Goal: Transaction & Acquisition: Purchase product/service

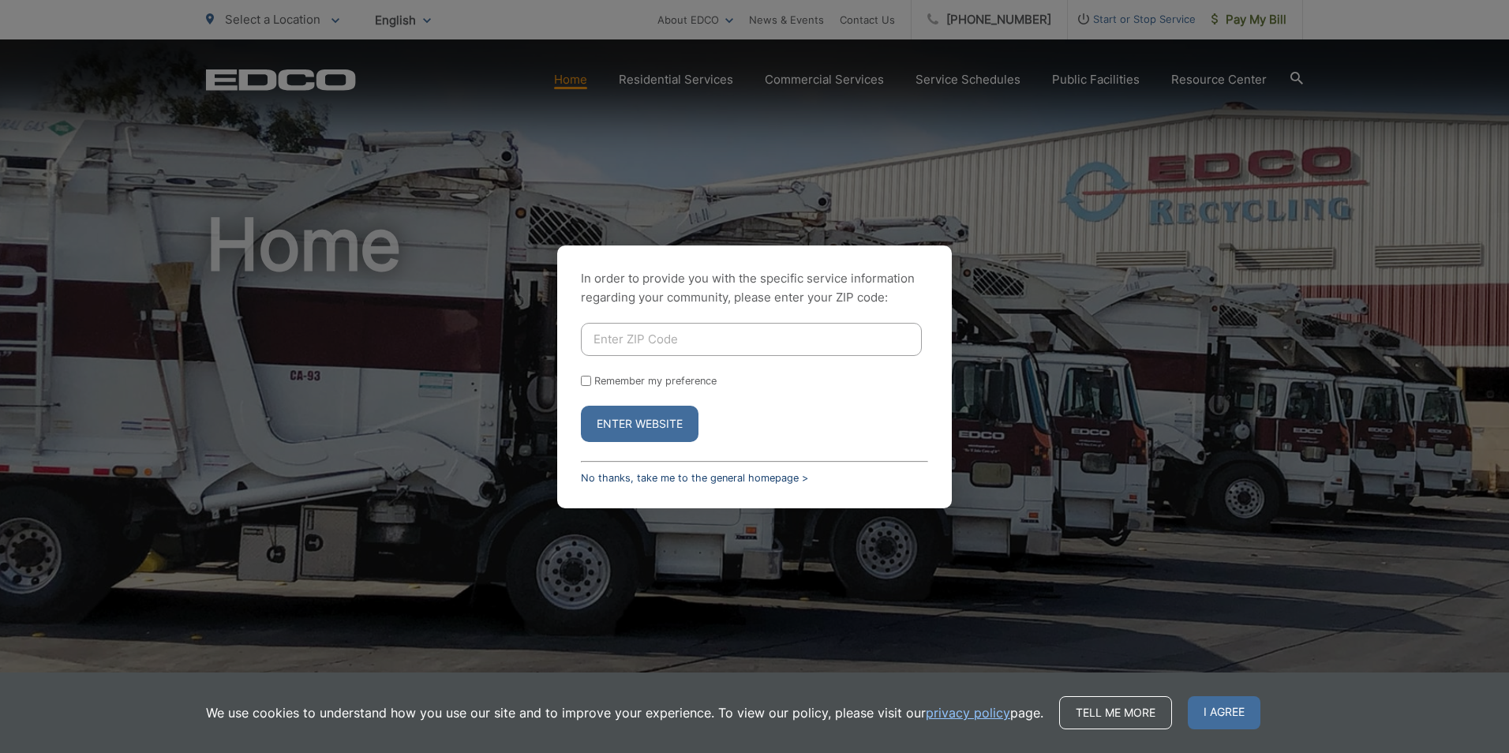
click at [737, 477] on link "No thanks, take me to the general homepage >" at bounding box center [694, 478] width 227 height 12
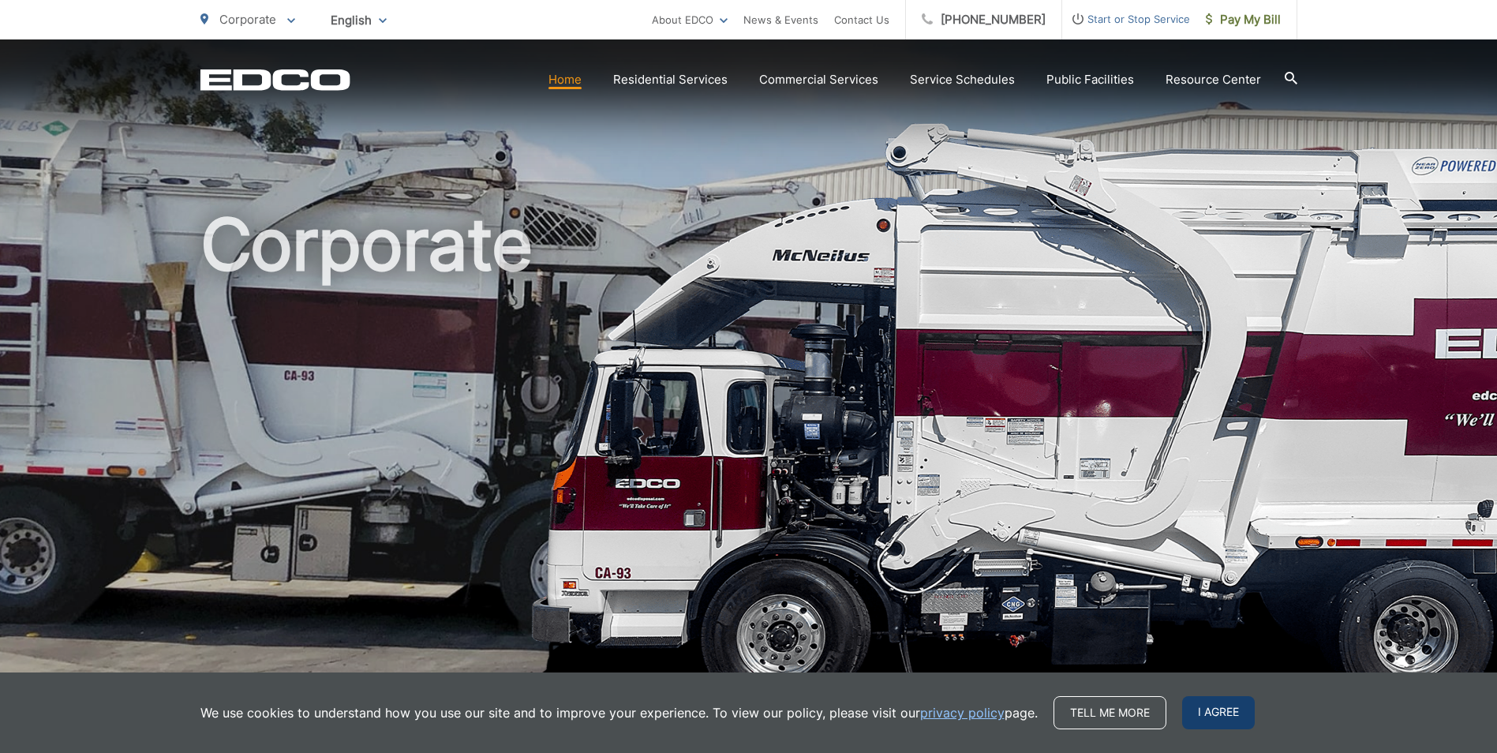
click at [1182, 713] on span "I agree" at bounding box center [1218, 712] width 73 height 33
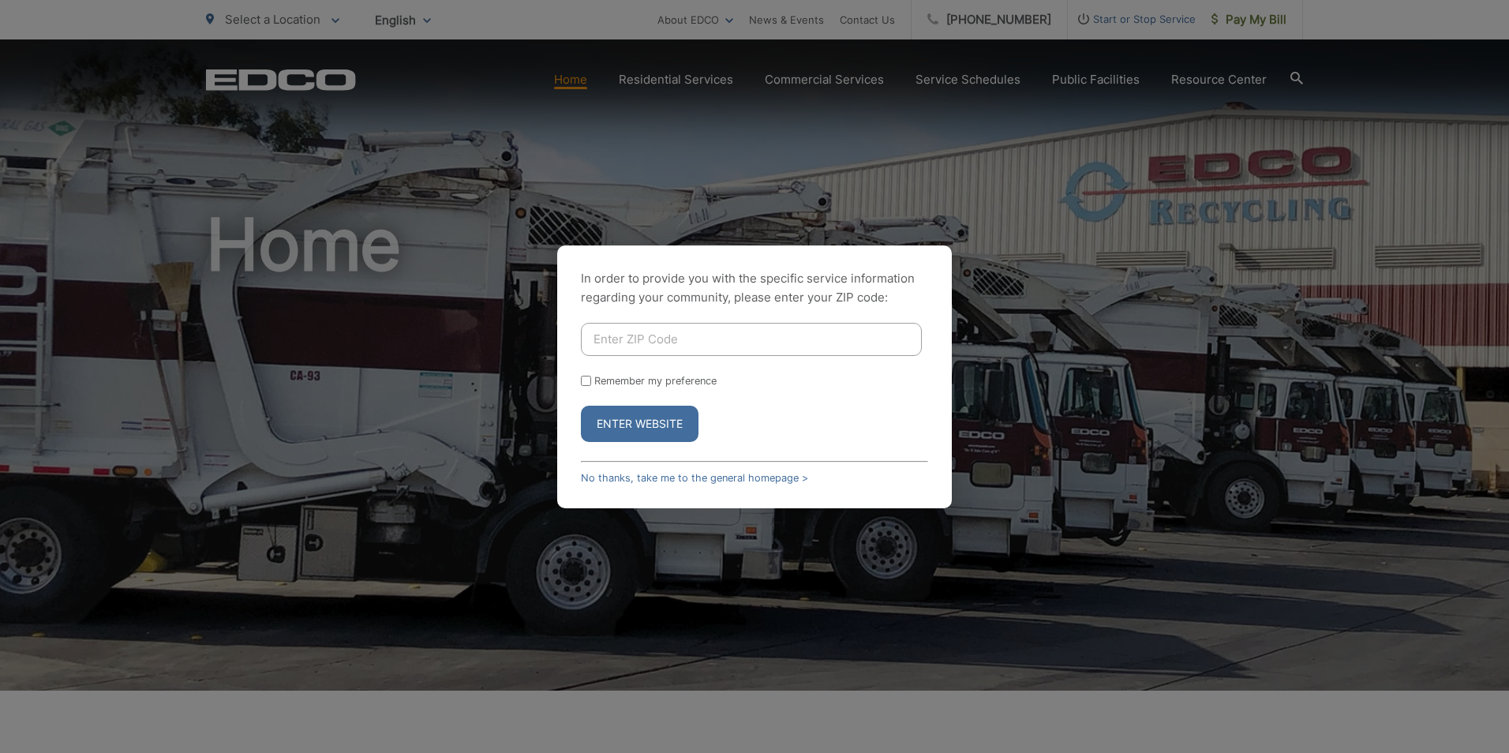
click at [1172, 518] on div "In order to provide you with the specific service information regarding your co…" at bounding box center [754, 376] width 1509 height 753
click at [759, 347] on input "Enter ZIP Code" at bounding box center [751, 339] width 341 height 33
click at [645, 419] on button "Enter Website" at bounding box center [640, 424] width 118 height 36
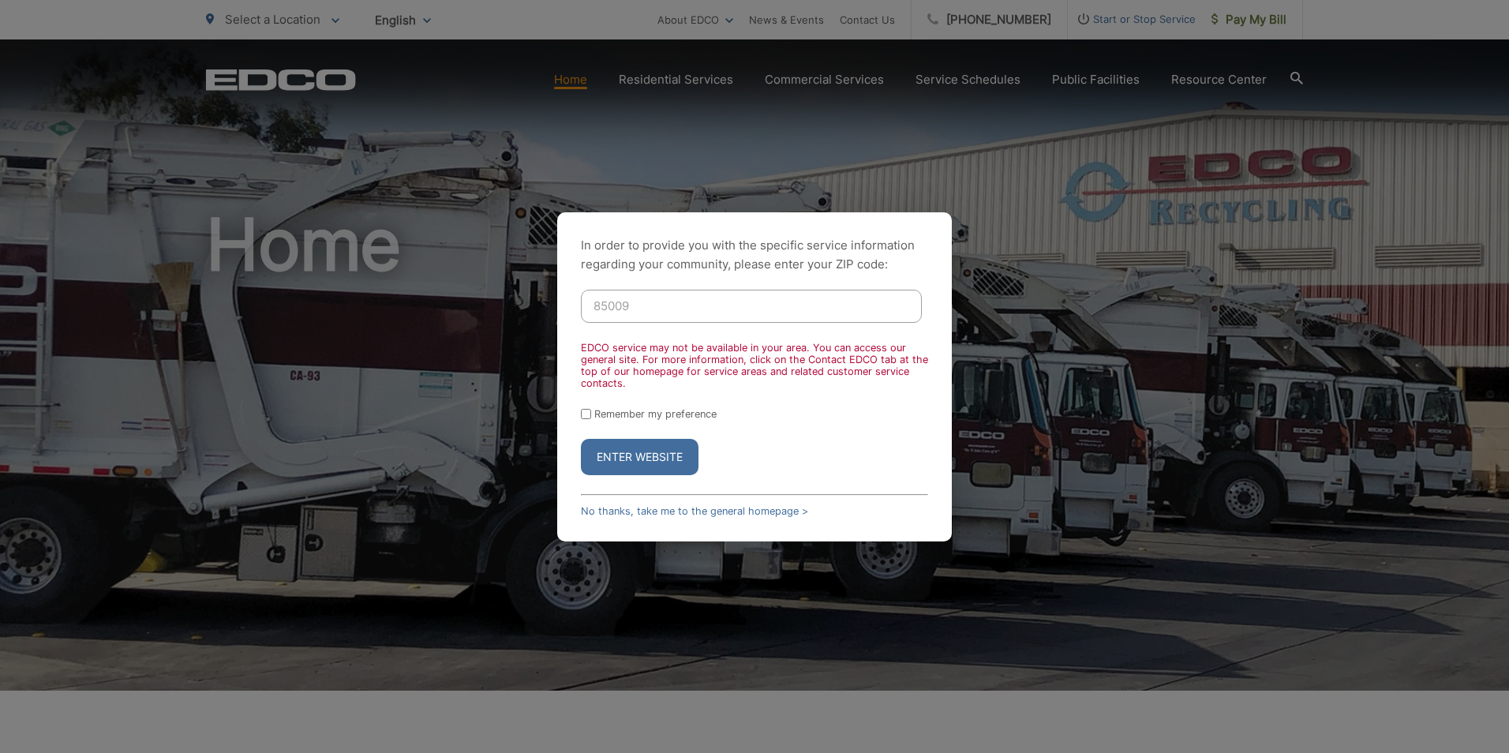
click at [591, 410] on div "Remember my preference" at bounding box center [754, 414] width 347 height 12
click at [686, 303] on input "85009" at bounding box center [751, 306] width 341 height 33
type input "8"
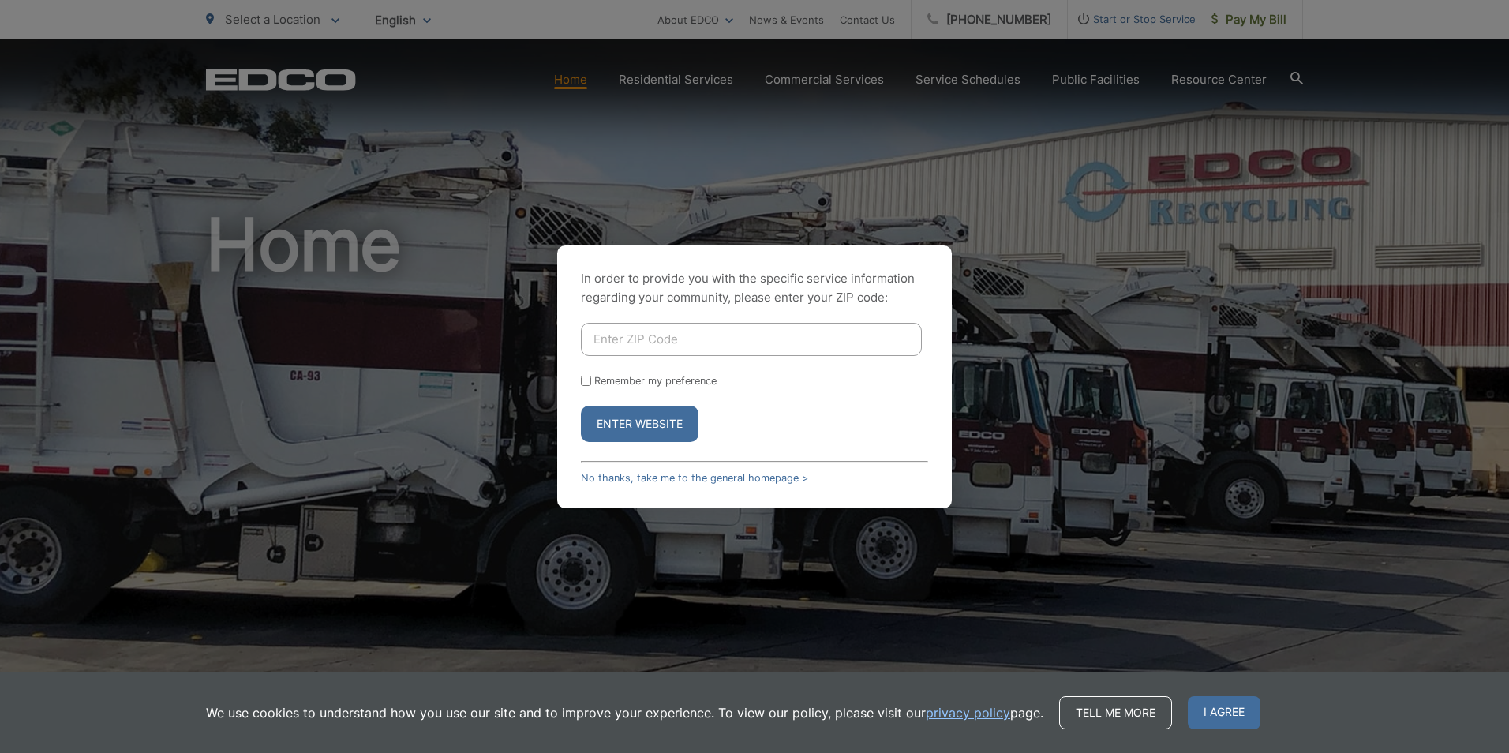
click at [1221, 715] on span "I agree" at bounding box center [1223, 712] width 73 height 33
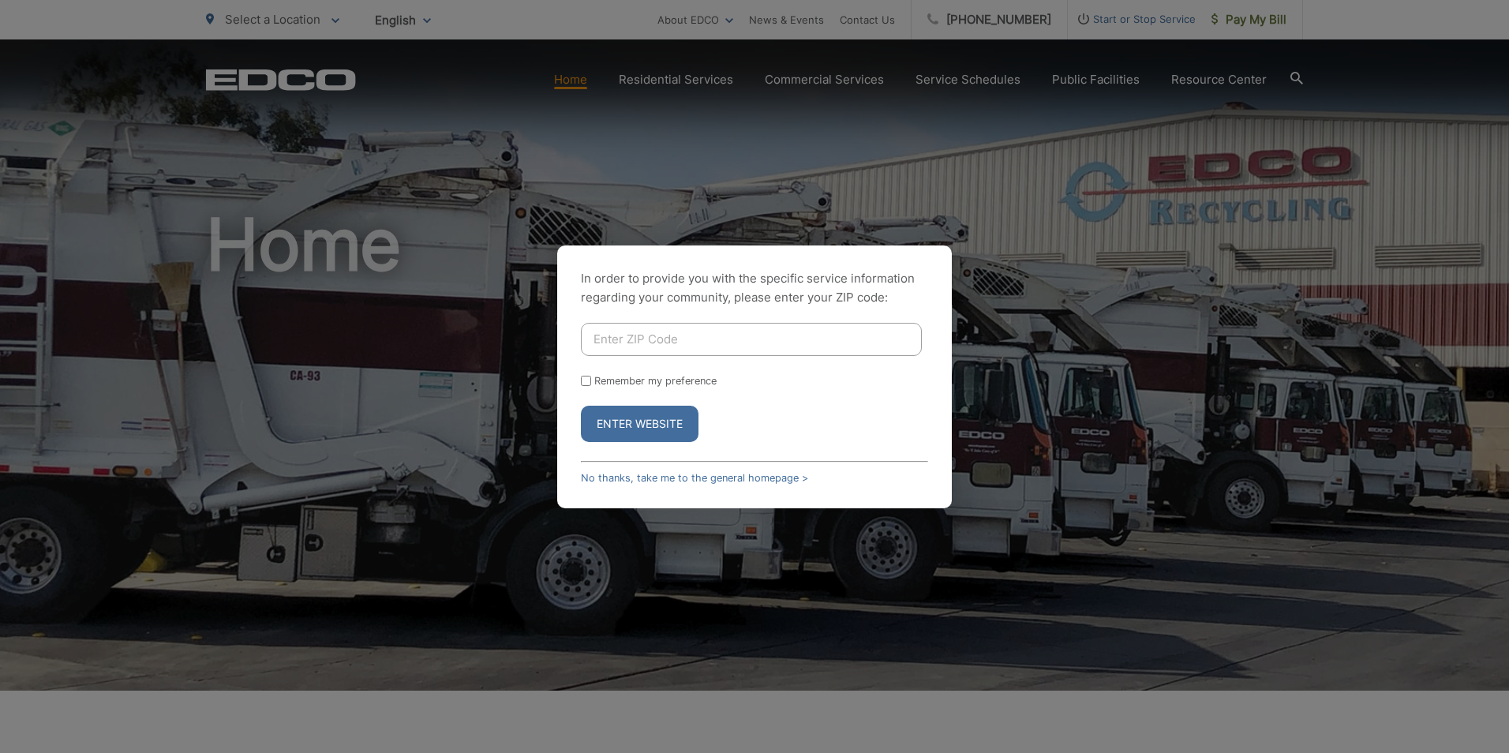
click at [630, 341] on input "Enter ZIP Code" at bounding box center [751, 339] width 341 height 33
type input "85009"
click at [630, 382] on label "Remember my preference" at bounding box center [655, 381] width 122 height 12
click at [591, 382] on input "Remember my preference" at bounding box center [586, 381] width 10 height 10
checkbox input "true"
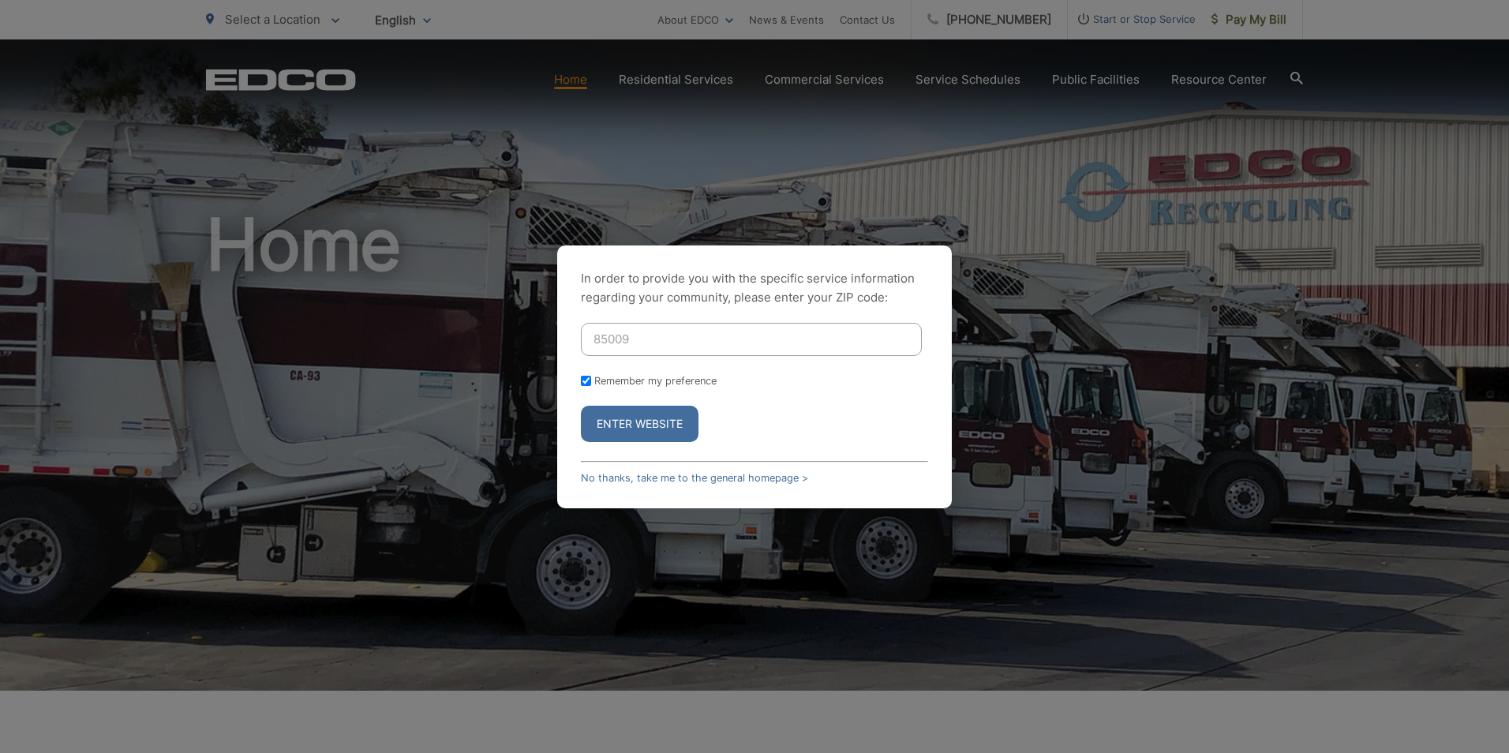
click at [666, 426] on button "Enter Website" at bounding box center [640, 424] width 118 height 36
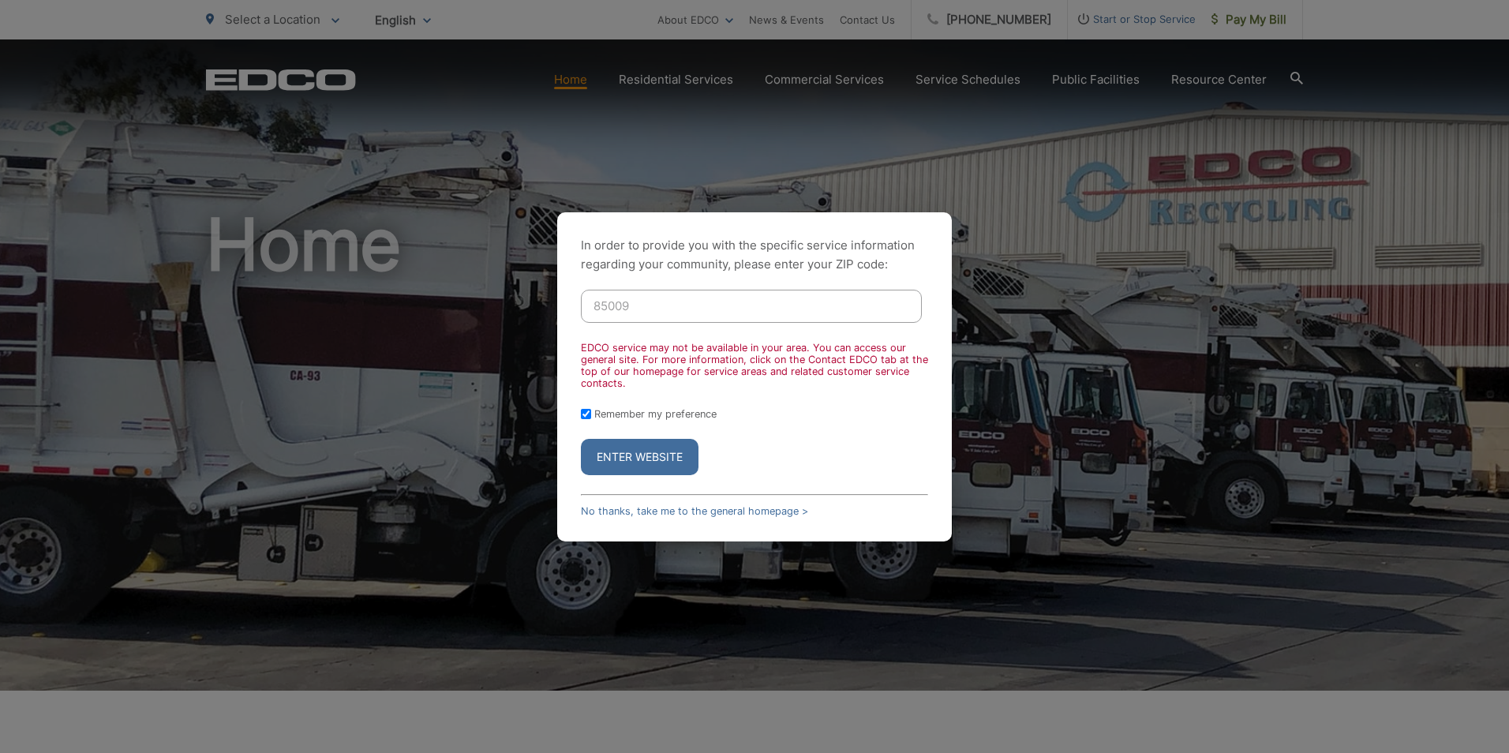
click at [746, 313] on input "85009" at bounding box center [751, 306] width 341 height 33
type input "8"
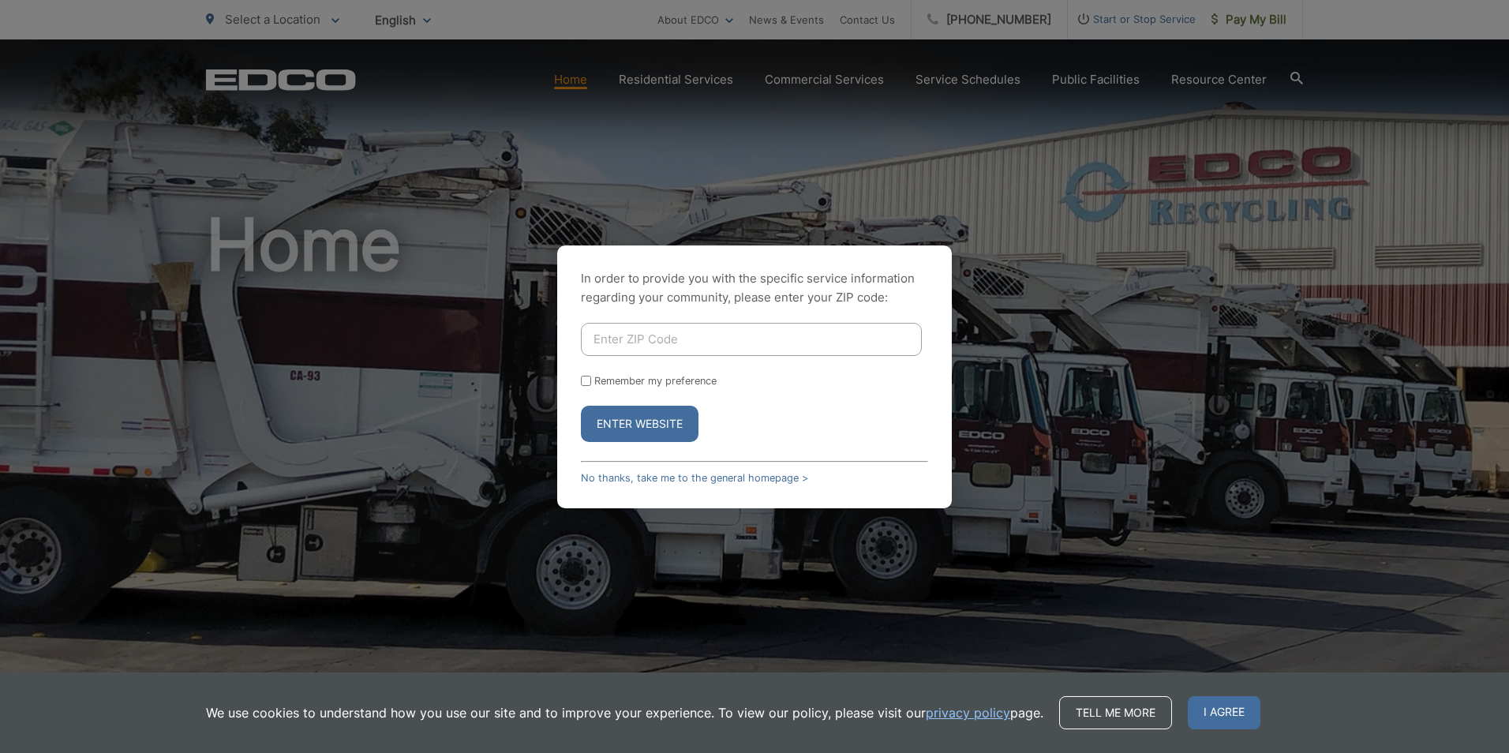
click at [660, 336] on input "Enter ZIP Code" at bounding box center [751, 339] width 341 height 33
type input "91977"
click at [581, 406] on button "Enter Website" at bounding box center [640, 424] width 118 height 36
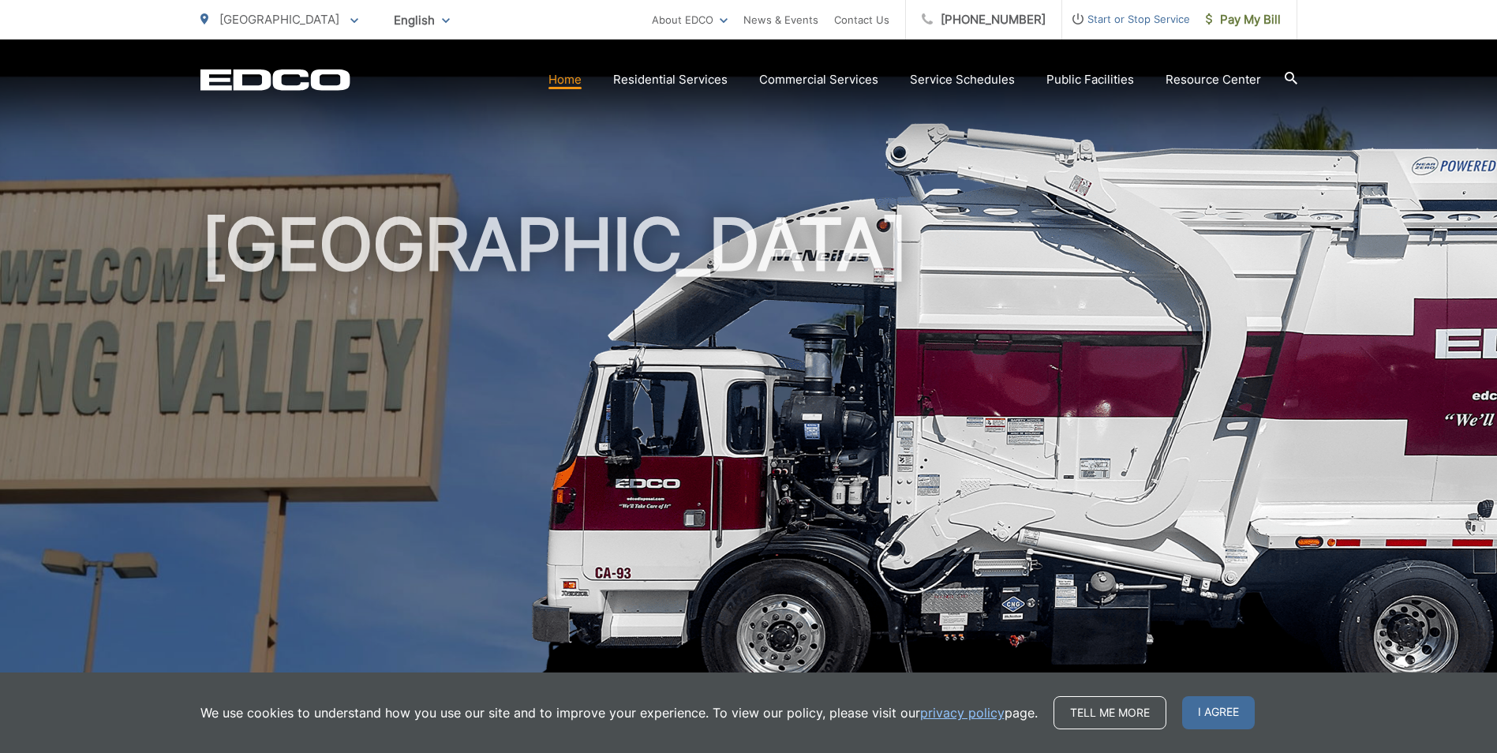
click at [1240, 16] on span "Pay My Bill" at bounding box center [1243, 19] width 75 height 19
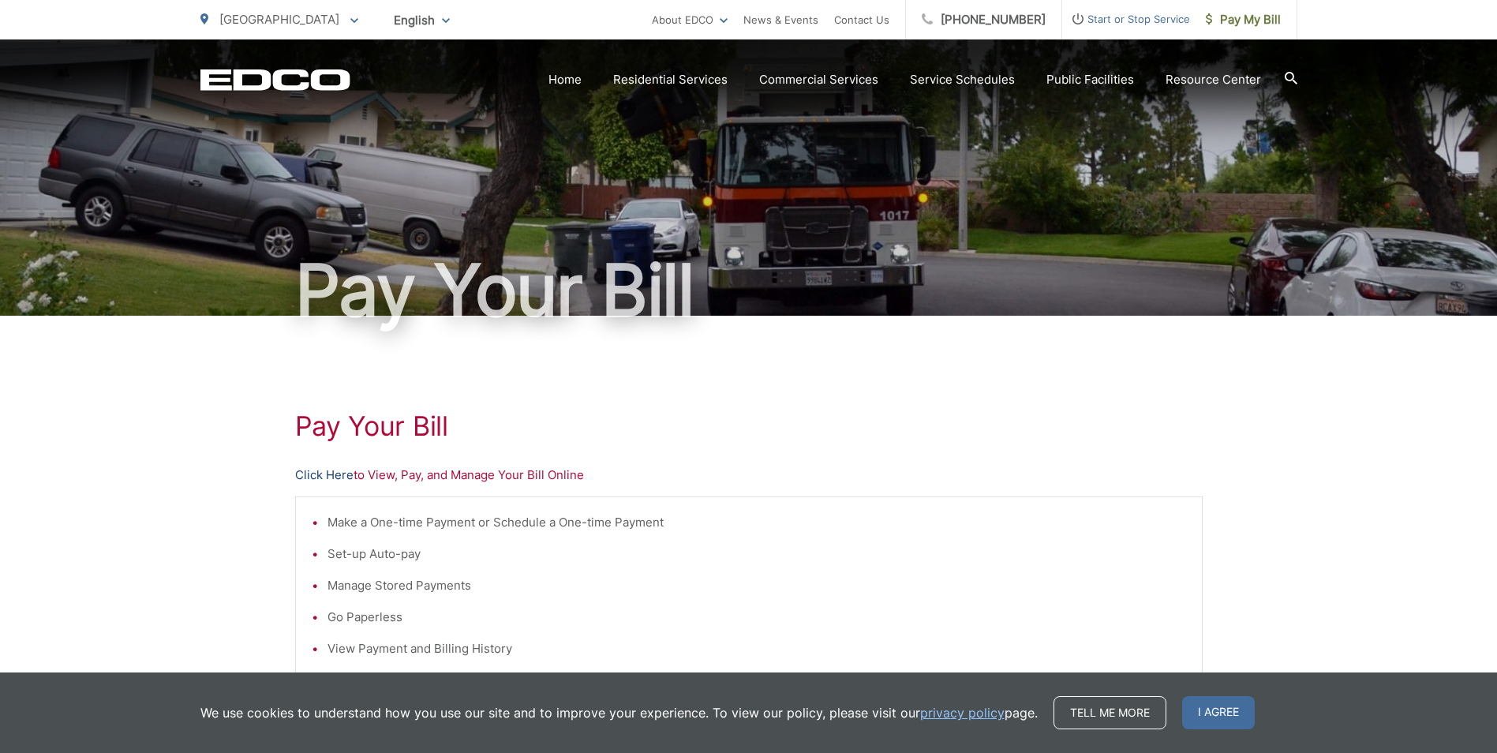
click at [324, 472] on link "Click Here" at bounding box center [324, 475] width 58 height 19
